Goal: Ask a question: Seek information or help from site administrators or community

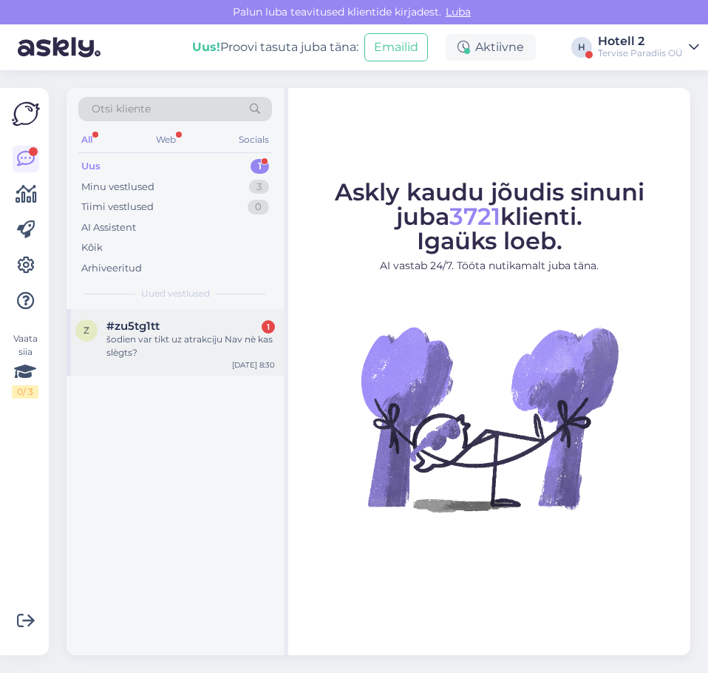
click at [225, 353] on div "šodien var tikt uz atrakciju Nav nè kas slègts?" at bounding box center [190, 346] width 169 height 27
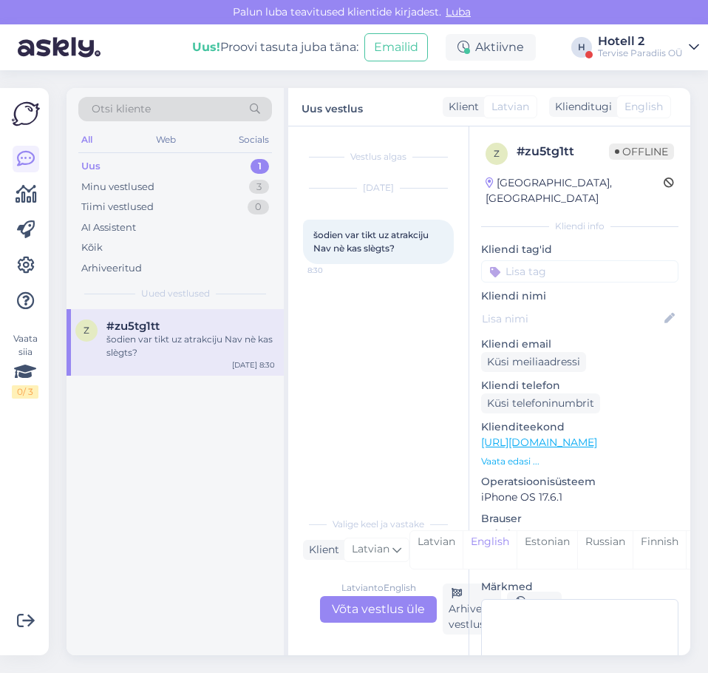
click at [393, 614] on div "Latvian to English Võta vestlus üle" at bounding box center [378, 609] width 117 height 27
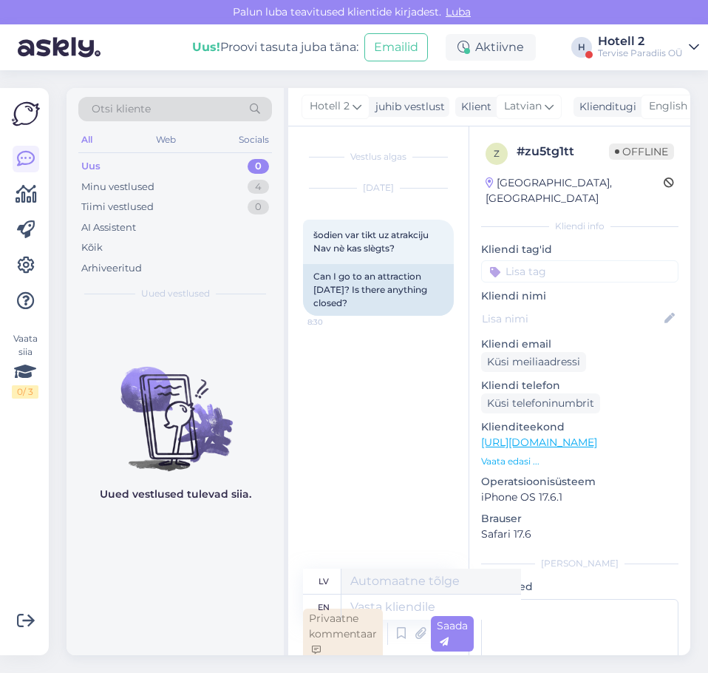
click at [367, 609] on div "Privaatne kommentaar" at bounding box center [343, 634] width 80 height 51
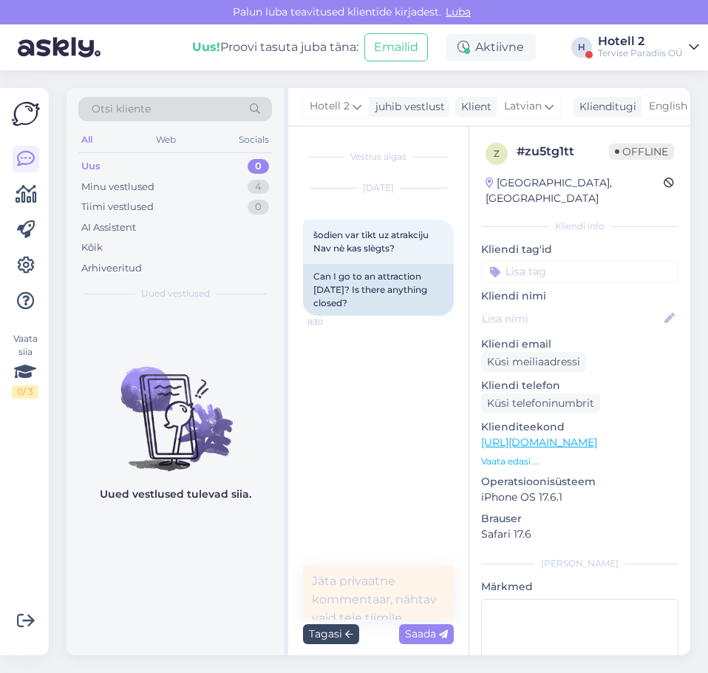
click at [346, 641] on div "Tagasi" at bounding box center [331, 634] width 56 height 20
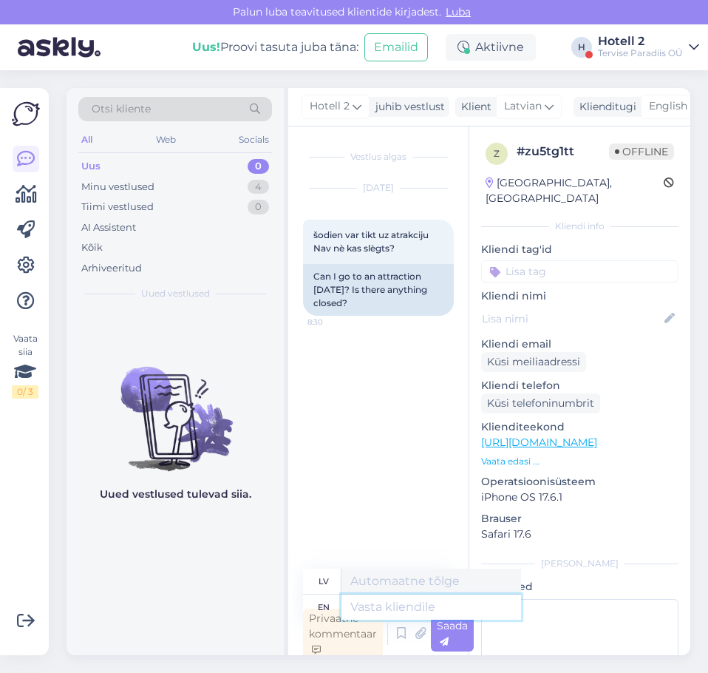
click at [393, 606] on textarea at bounding box center [432, 607] width 180 height 25
type textarea "Todau"
type textarea "[DATE]"
type textarea "Šodien"
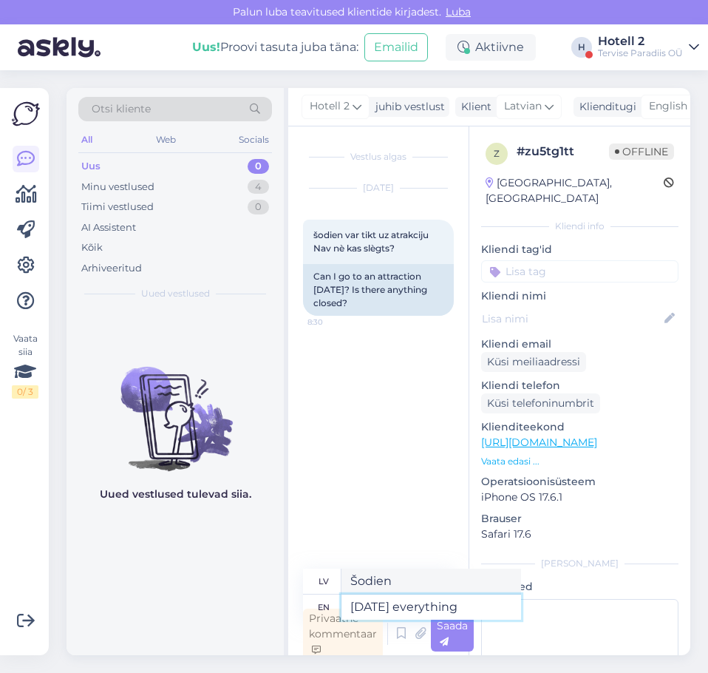
type textarea "[DATE] everything"
type textarea "Šodien viss"
type textarea "[DATE] everything is"
type textarea "Šodien viss ir"
type textarea "[DATE] everything is open,"
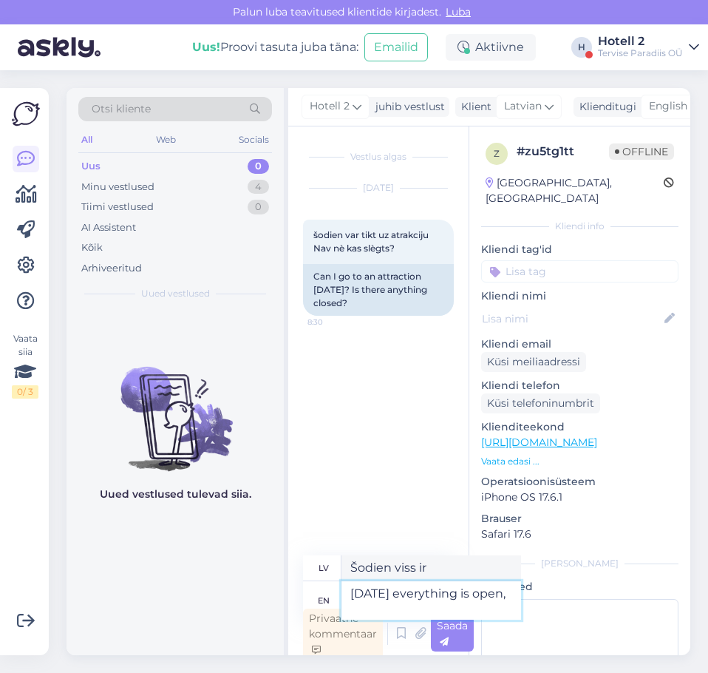
type textarea "Šodien viss ir atvērts,"
type textarea "[DATE] everything is open, [PERSON_NAME]"
type textarea "Šodien viss ir atvērts, [PERSON_NAME]."
type textarea "[DATE] everything is open, [DATE]"
type textarea "Šodien viss ir atvērts, rīt"
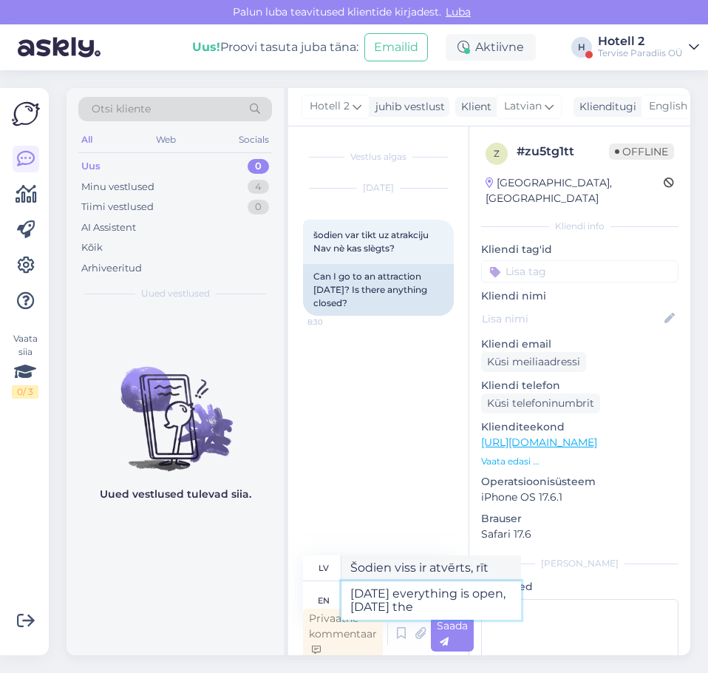
type textarea "[DATE] everything is open, [DATE] the"
type textarea "Šodien viss ir atvērts, rīt..."
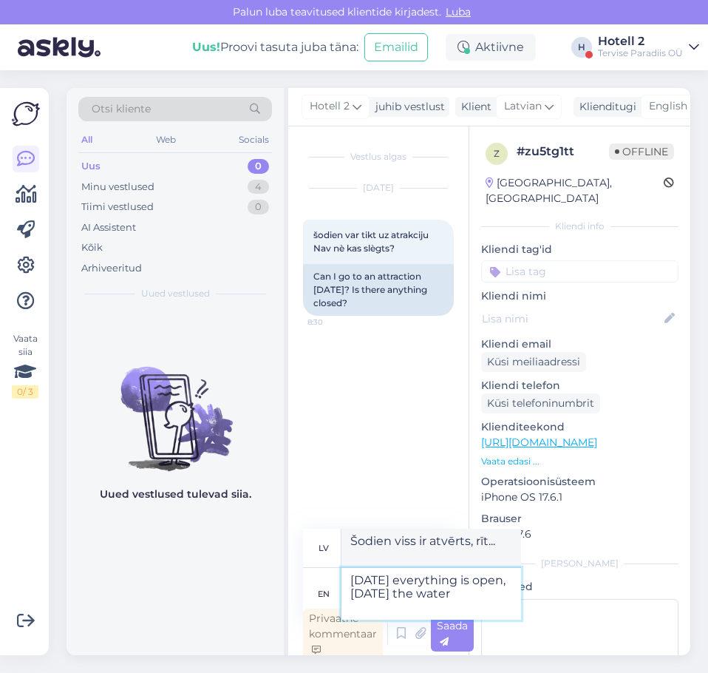
type textarea "[DATE] everything is open, [DATE] the water"
type textarea "Šodien viss ir atvērts, rīt ūdens"
type textarea "[DATE] everything is open, [DATE] the waterpark"
type textarea "Šodien viss ir atvērts, rīt akvaparks"
type textarea "[DATE] everything is open, [DATE] the waterpark closes"
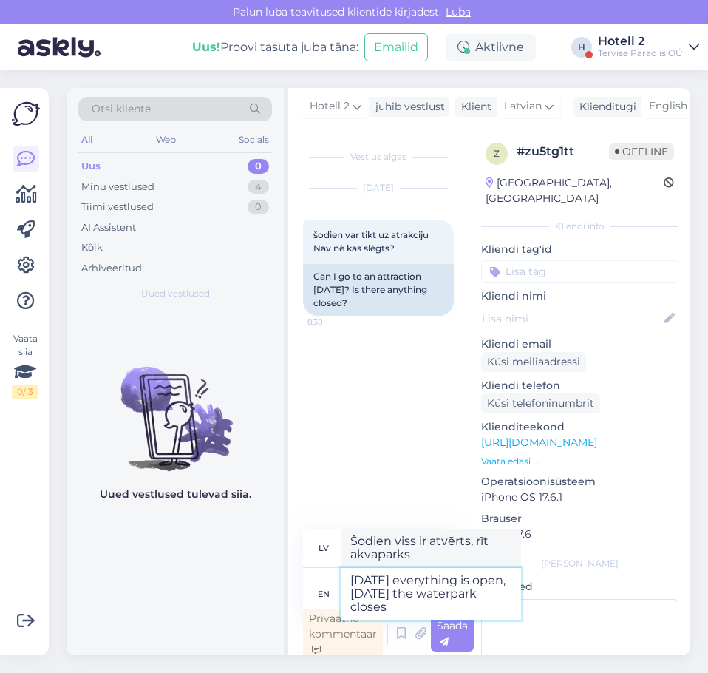
type textarea "Šodien viss ir atvērts, rīt akvaparks slēdzas"
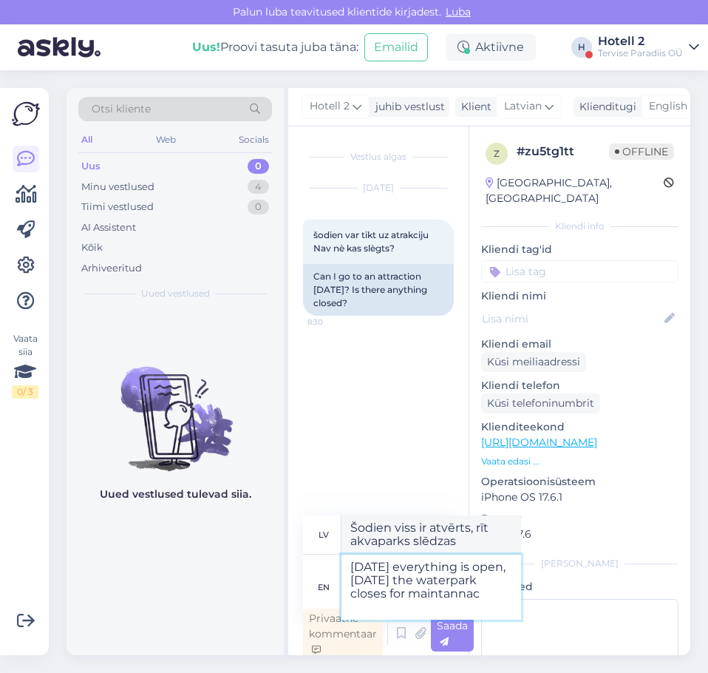
type textarea "[DATE] everything is open, [DATE] the waterpark closes for maintannace"
type textarea "Šodien viss ir atvērts, rīt akvaparks tiek slēgts apkopes dēļ."
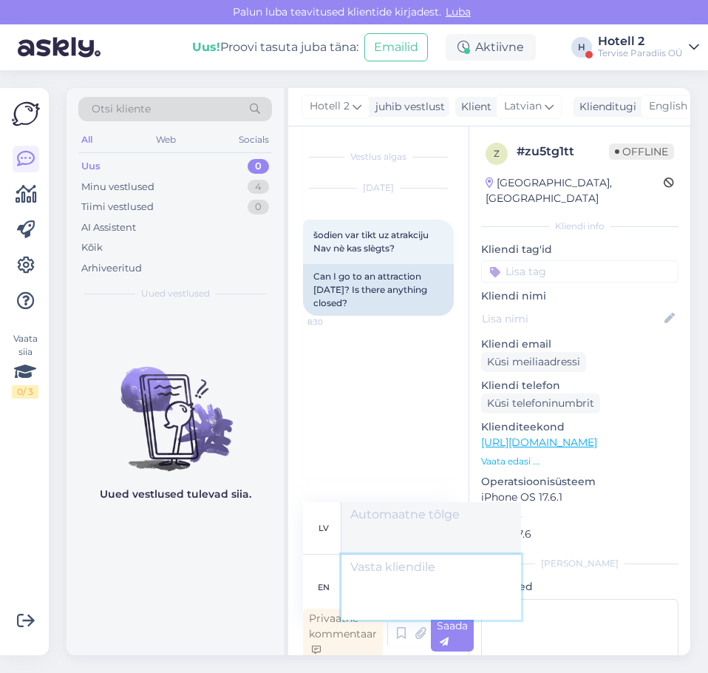
scroll to position [4, 0]
